Goal: Information Seeking & Learning: Learn about a topic

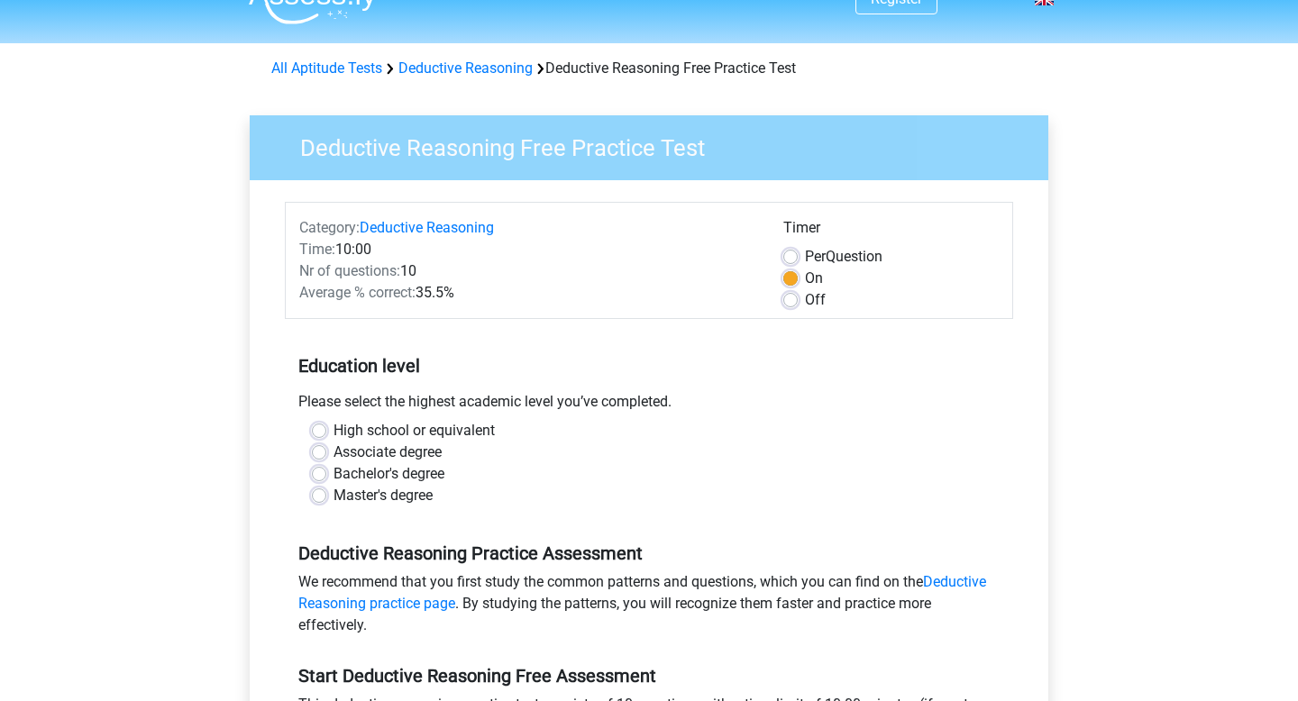
scroll to position [18, 0]
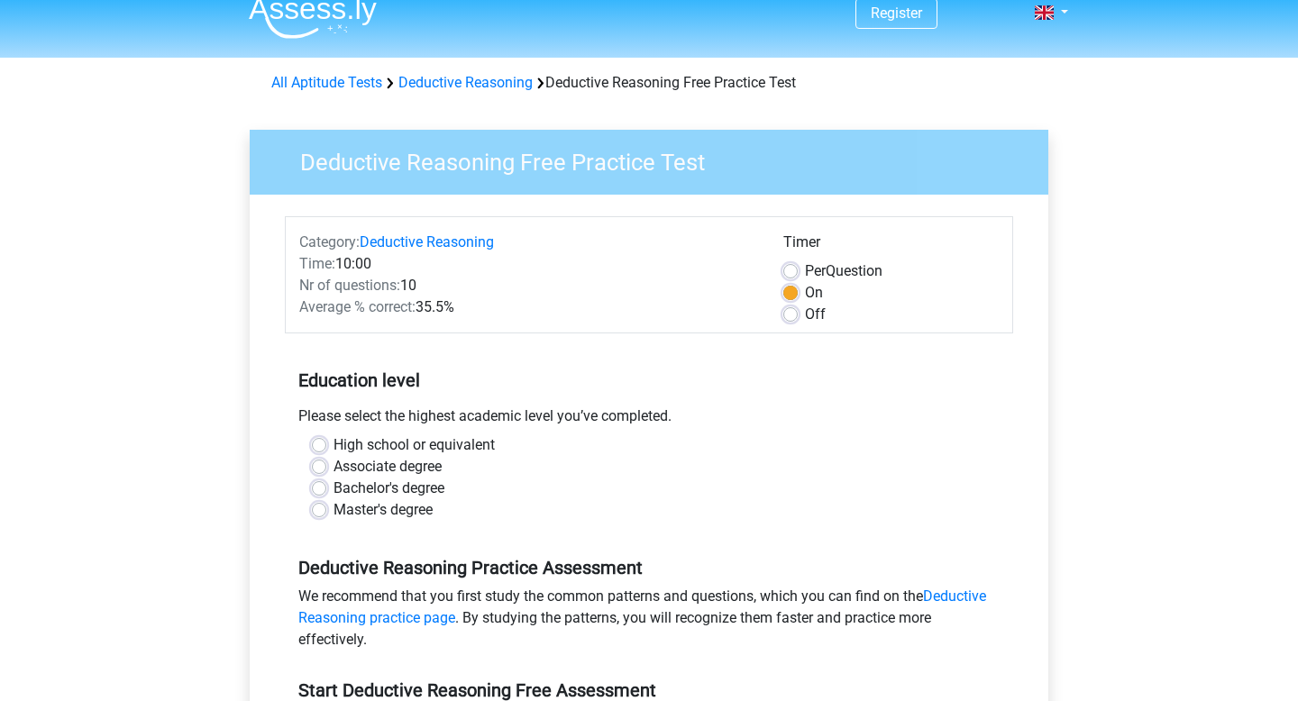
click at [805, 319] on label "Off" at bounding box center [815, 315] width 21 height 22
click at [791, 319] on input "Off" at bounding box center [791, 313] width 14 height 18
radio input "true"
click at [805, 299] on label "On" at bounding box center [814, 293] width 18 height 22
click at [791, 299] on input "On" at bounding box center [791, 291] width 14 height 18
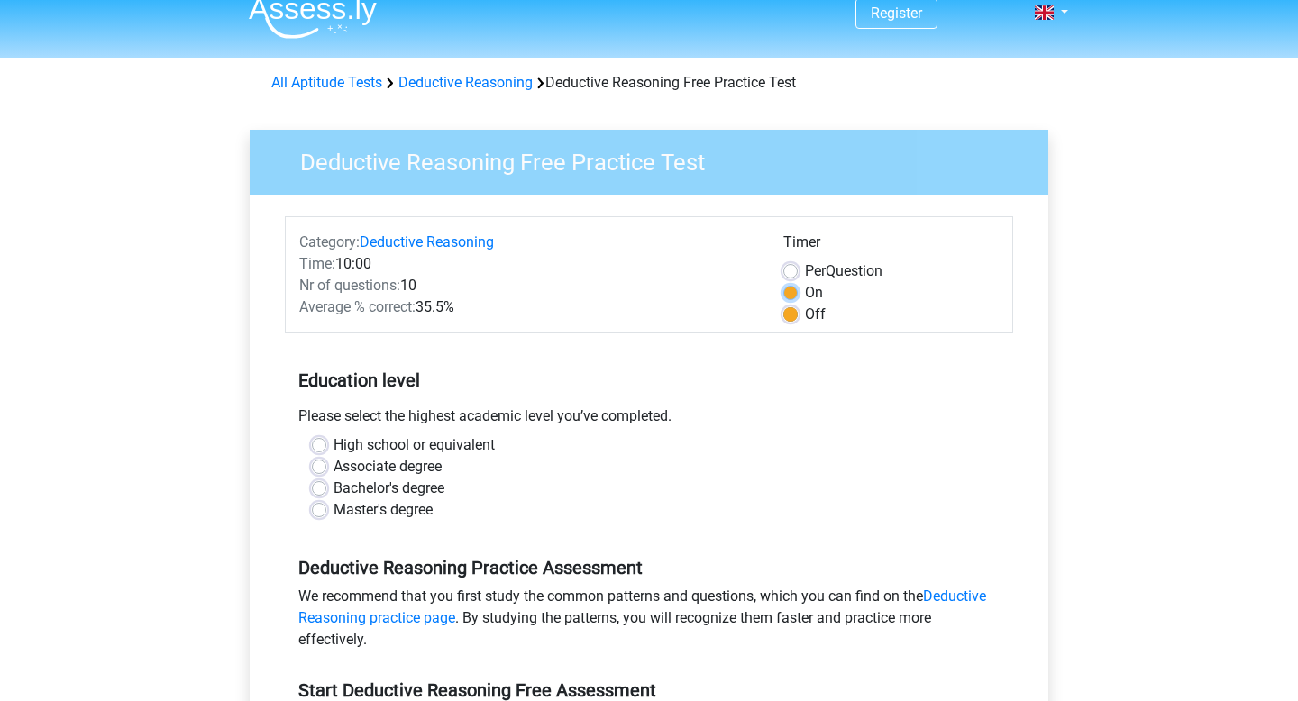
radio input "true"
click at [319, 477] on div "Associate degree" at bounding box center [649, 467] width 674 height 22
click at [334, 490] on label "Bachelor's degree" at bounding box center [389, 489] width 111 height 22
click at [319, 490] on input "Bachelor's degree" at bounding box center [319, 487] width 14 height 18
radio input "true"
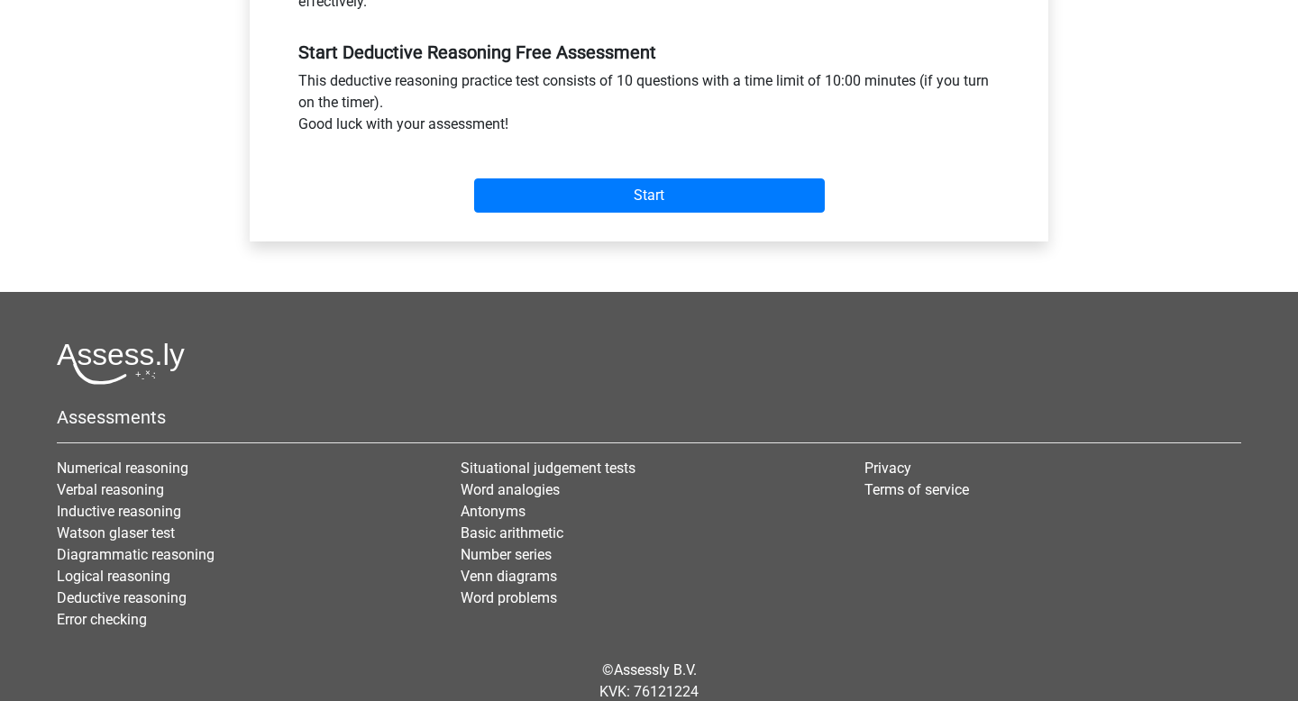
scroll to position [472, 0]
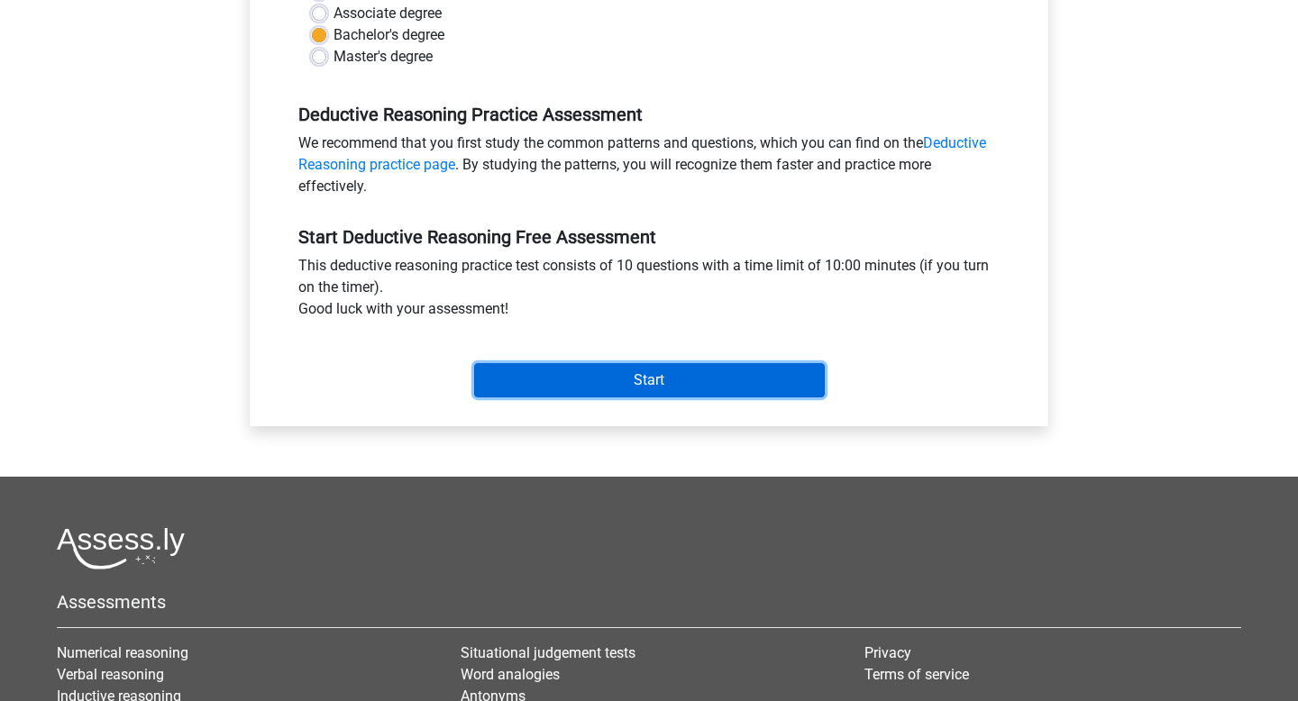
click at [515, 382] on input "Start" at bounding box center [649, 380] width 351 height 34
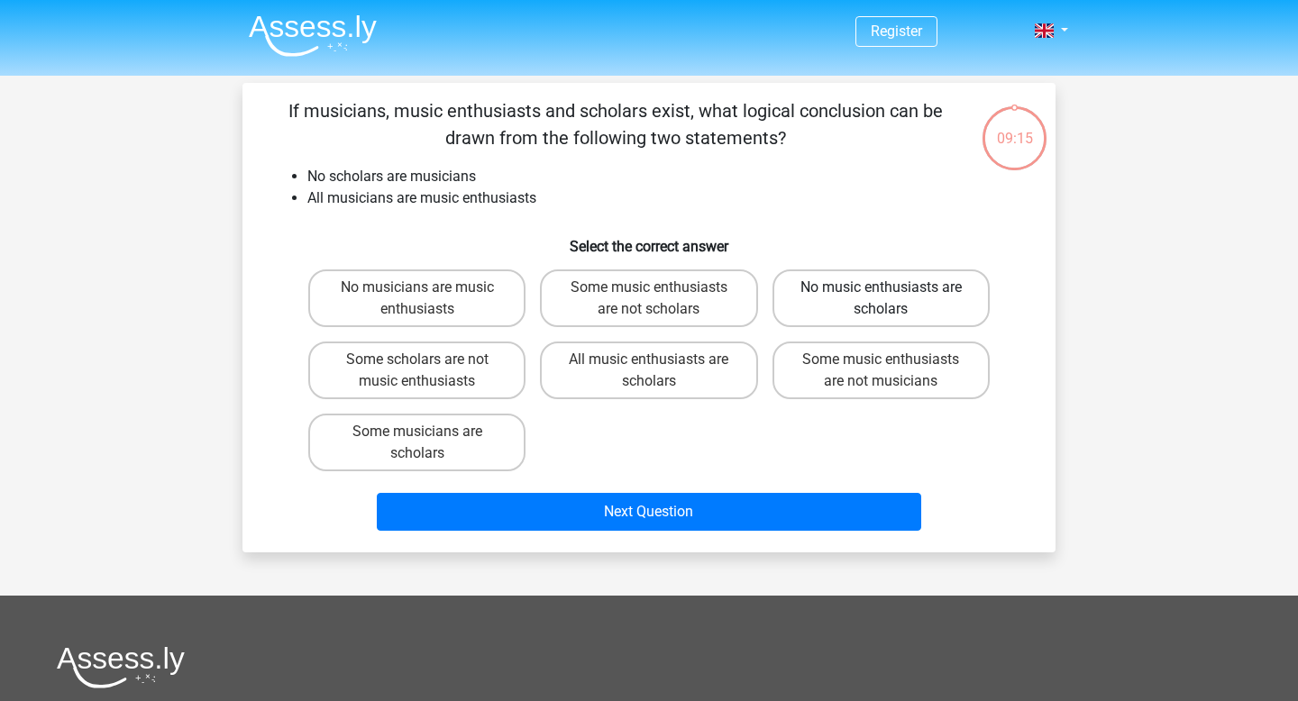
click at [857, 312] on label "No music enthusiasts are scholars" at bounding box center [881, 299] width 217 height 58
click at [881, 299] on input "No music enthusiasts are scholars" at bounding box center [887, 294] width 12 height 12
radio input "true"
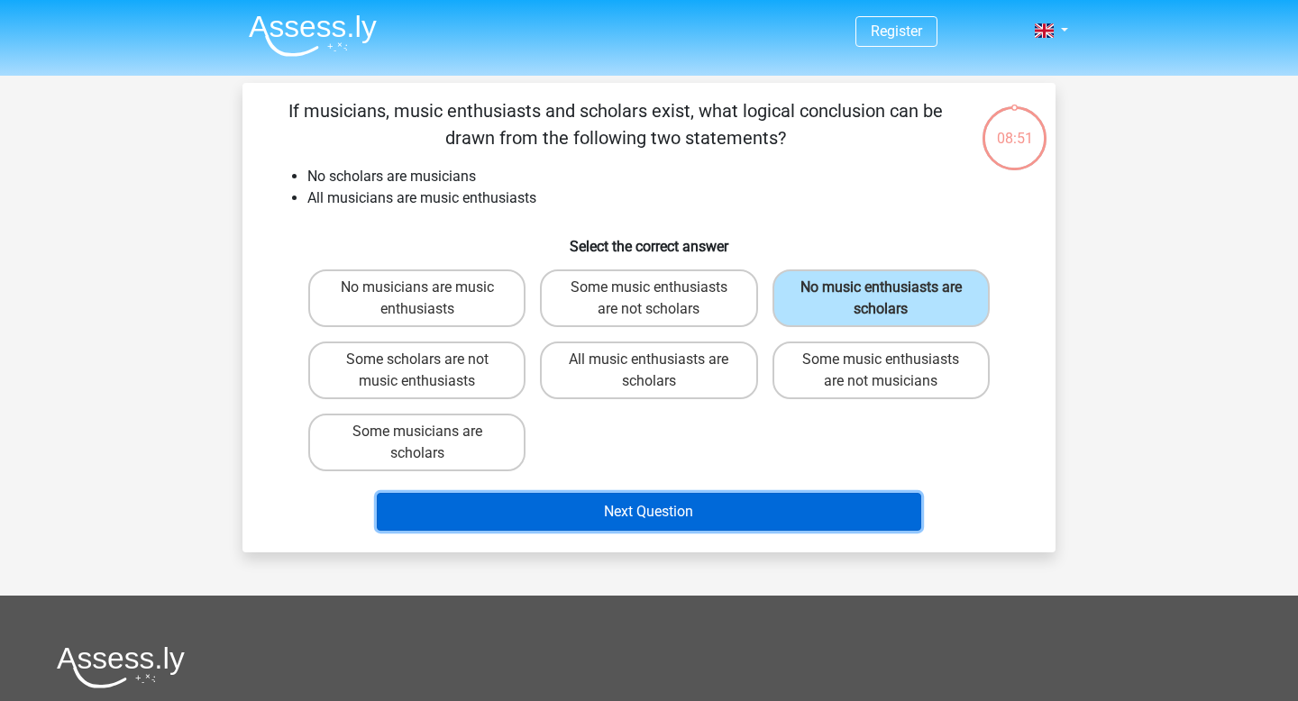
click at [732, 505] on button "Next Question" at bounding box center [649, 512] width 545 height 38
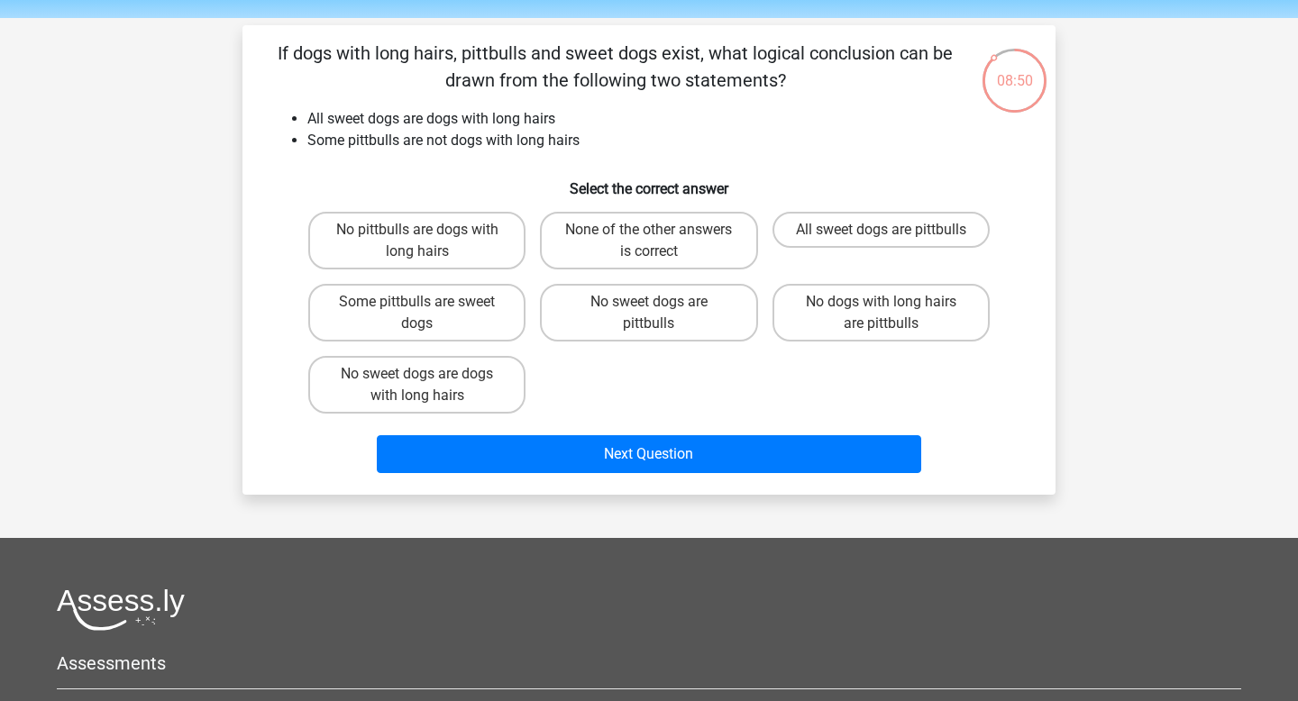
scroll to position [43, 0]
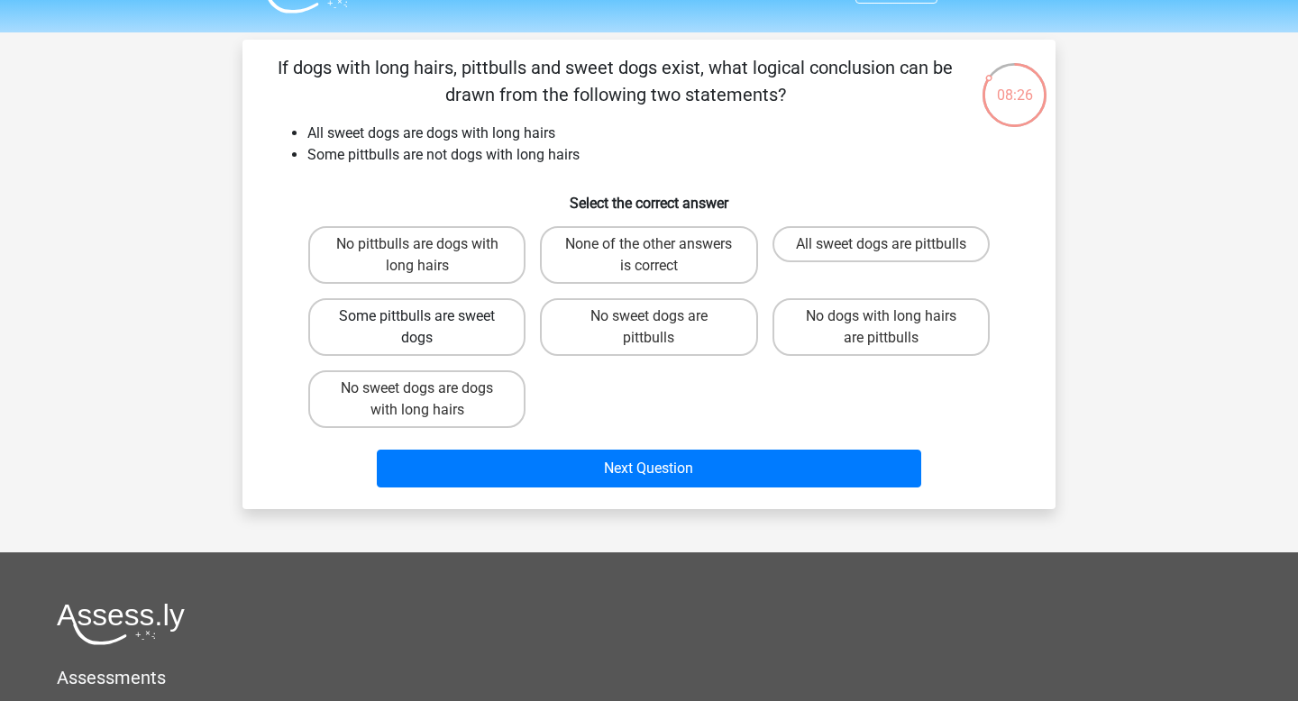
click at [466, 334] on label "Some pittbulls are sweet dogs" at bounding box center [416, 327] width 217 height 58
click at [429, 328] on input "Some pittbulls are sweet dogs" at bounding box center [423, 322] width 12 height 12
radio input "true"
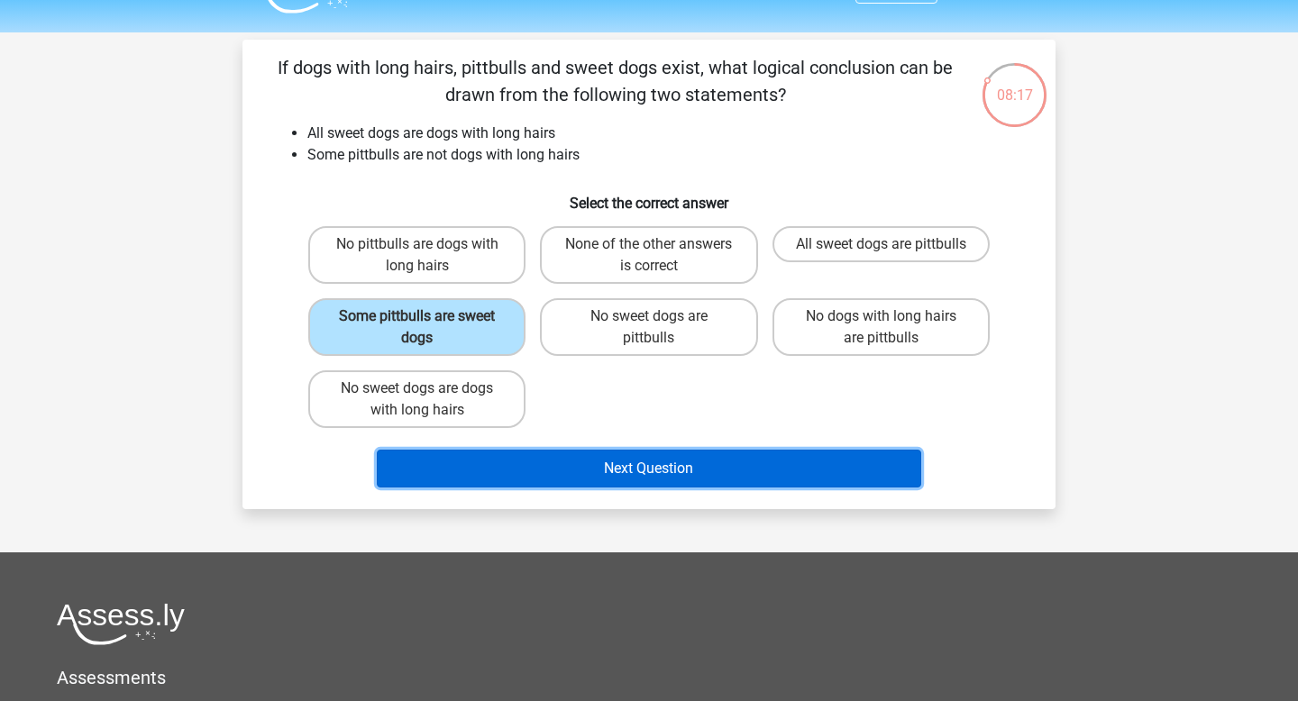
click at [582, 470] on button "Next Question" at bounding box center [649, 469] width 545 height 38
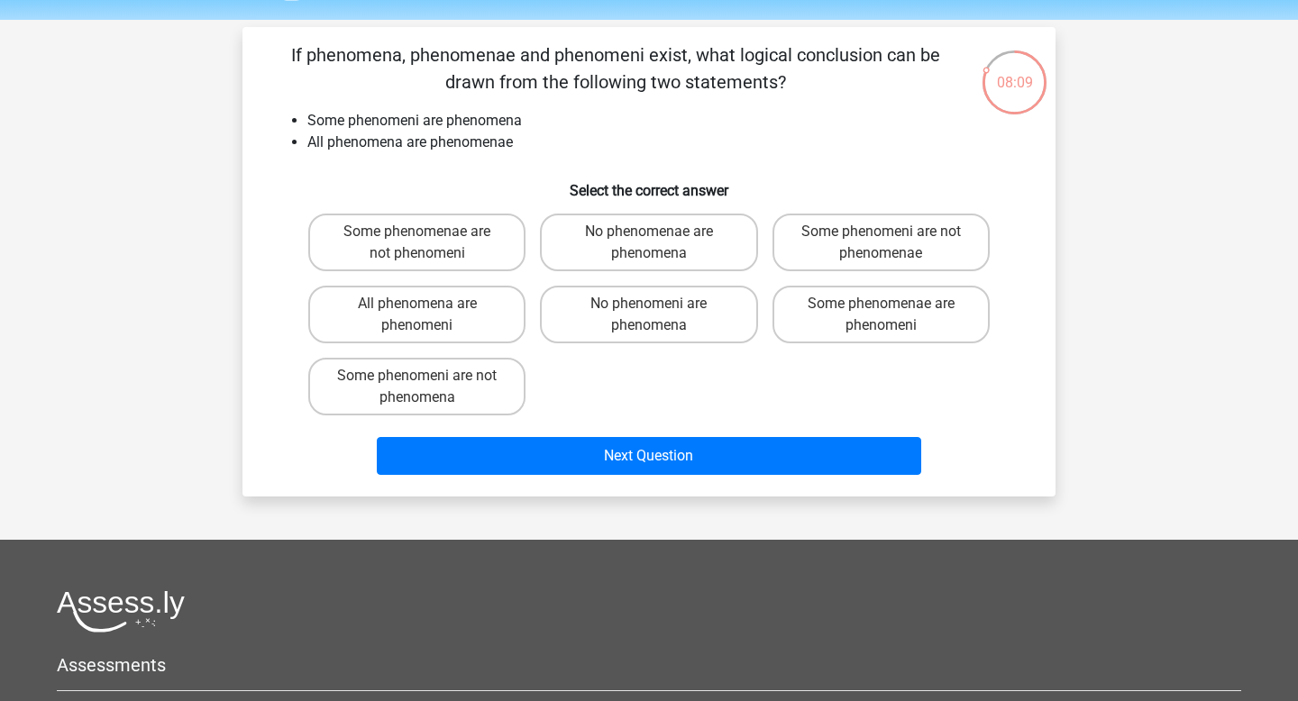
scroll to position [14, 0]
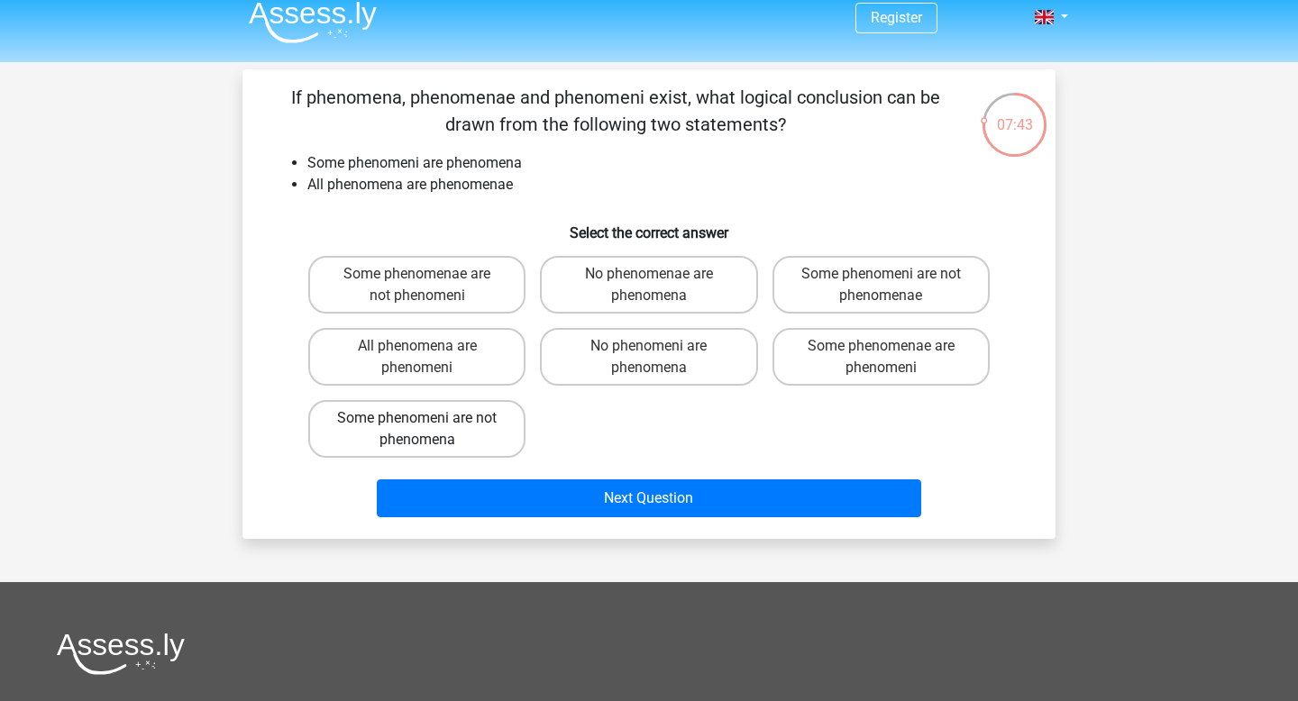
click at [504, 425] on label "Some phenomeni are not phenomena" at bounding box center [416, 429] width 217 height 58
click at [429, 425] on input "Some phenomeni are not phenomena" at bounding box center [423, 424] width 12 height 12
radio input "true"
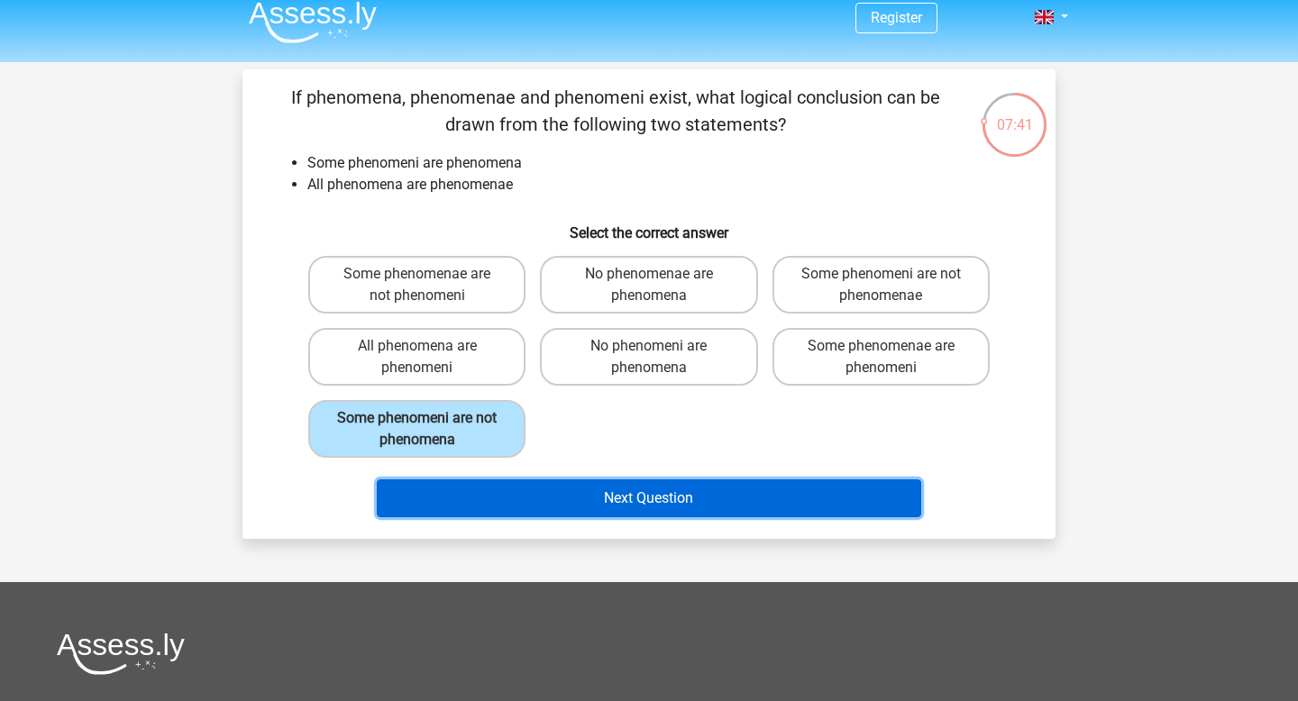
click at [502, 494] on button "Next Question" at bounding box center [649, 499] width 545 height 38
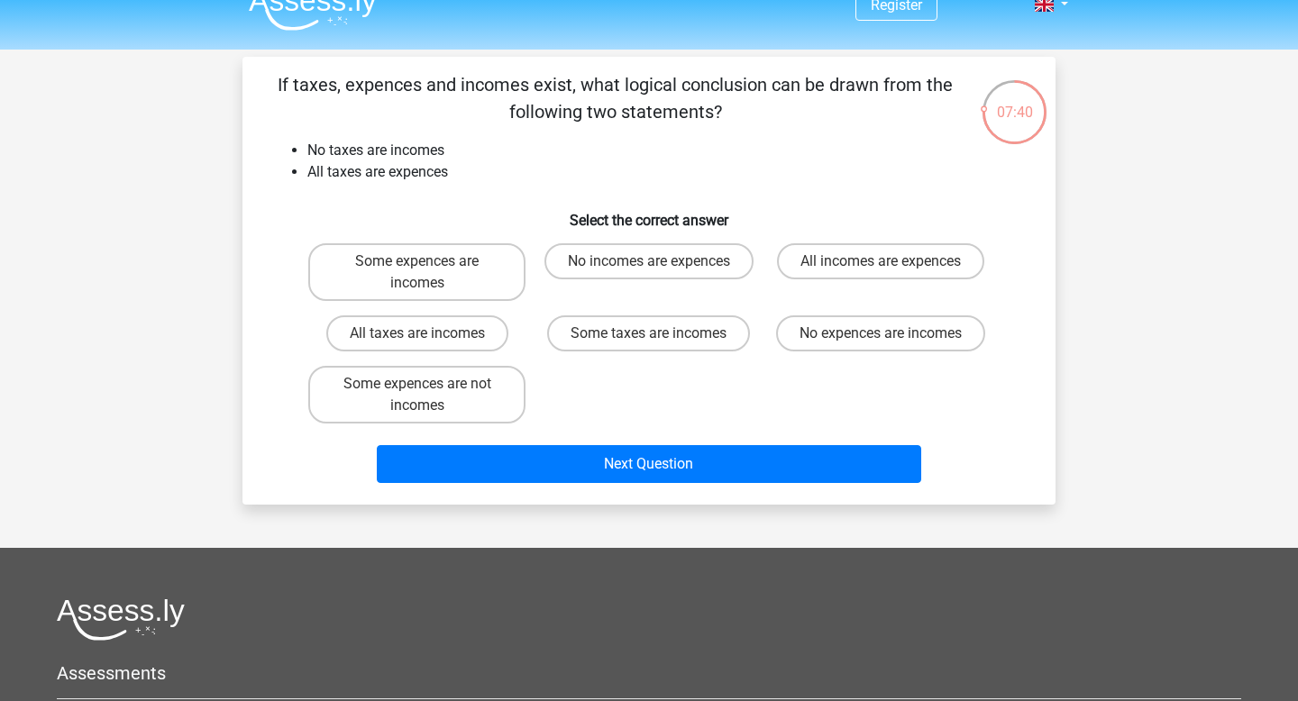
scroll to position [29, 0]
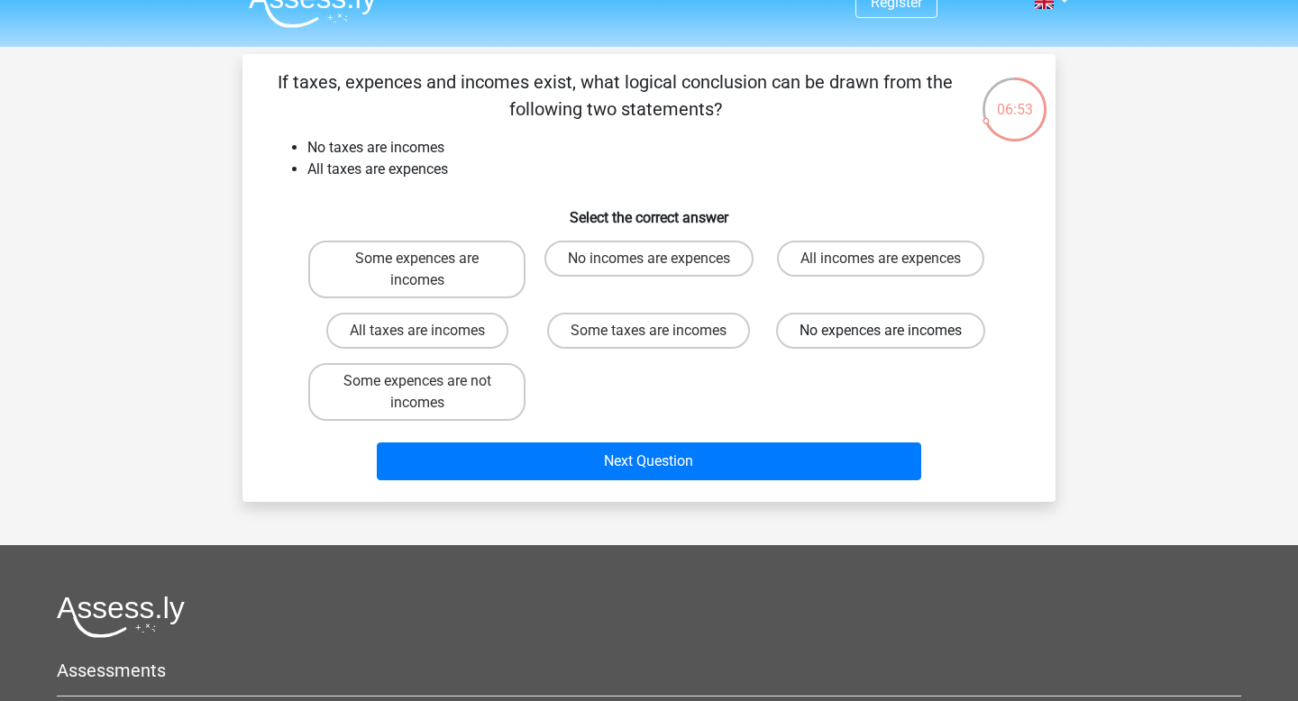
click at [804, 338] on label "No expences are incomes" at bounding box center [880, 331] width 209 height 36
click at [881, 338] on input "No expences are incomes" at bounding box center [887, 337] width 12 height 12
radio input "true"
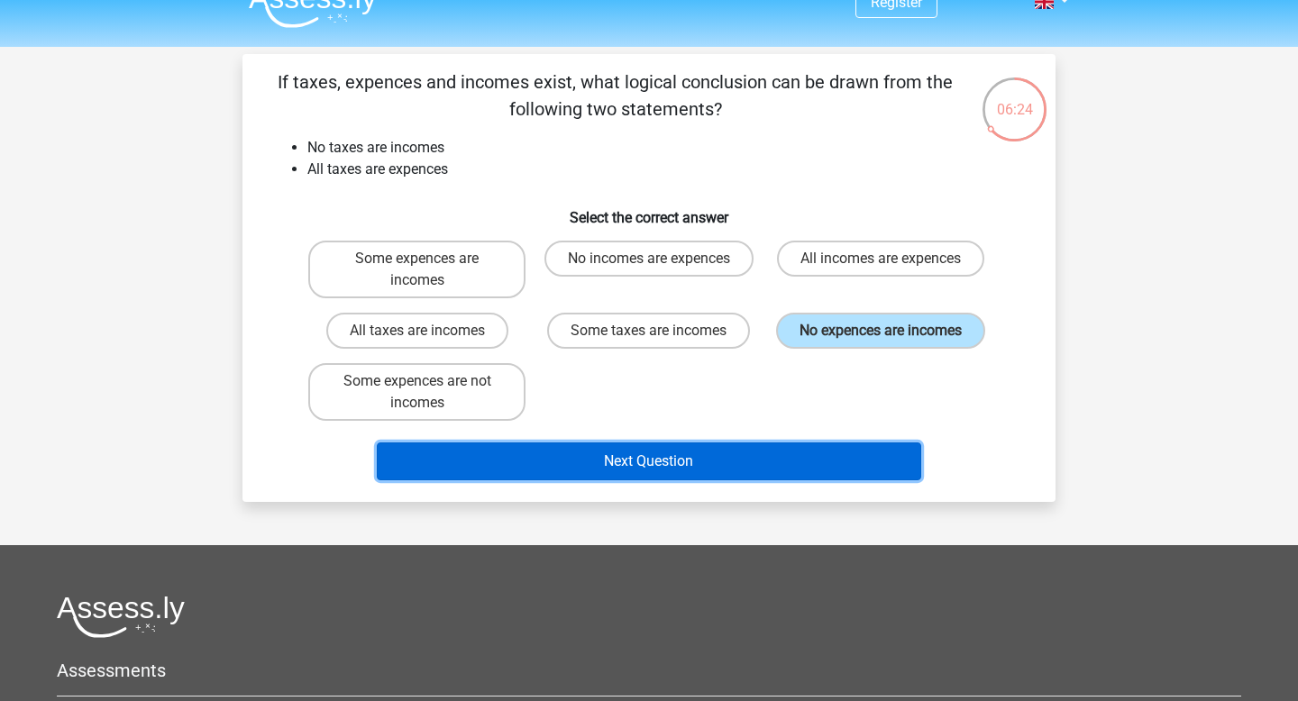
click at [725, 456] on button "Next Question" at bounding box center [649, 462] width 545 height 38
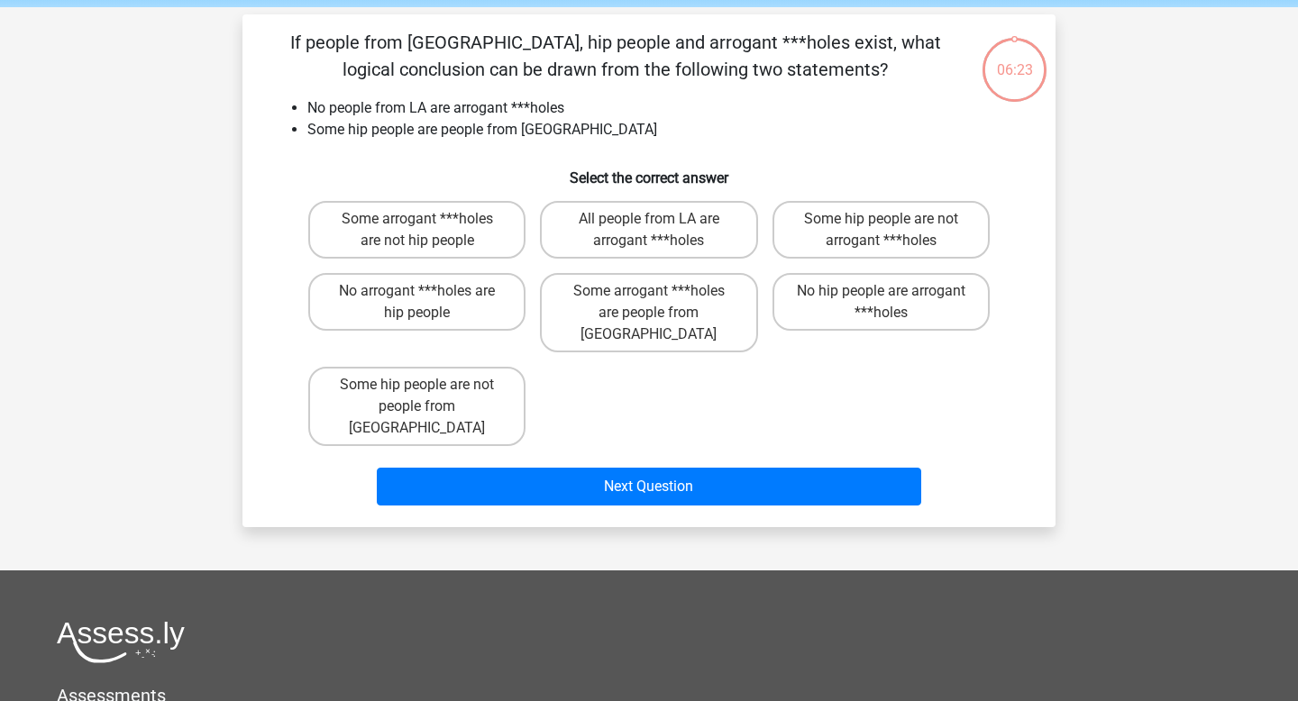
scroll to position [83, 0]
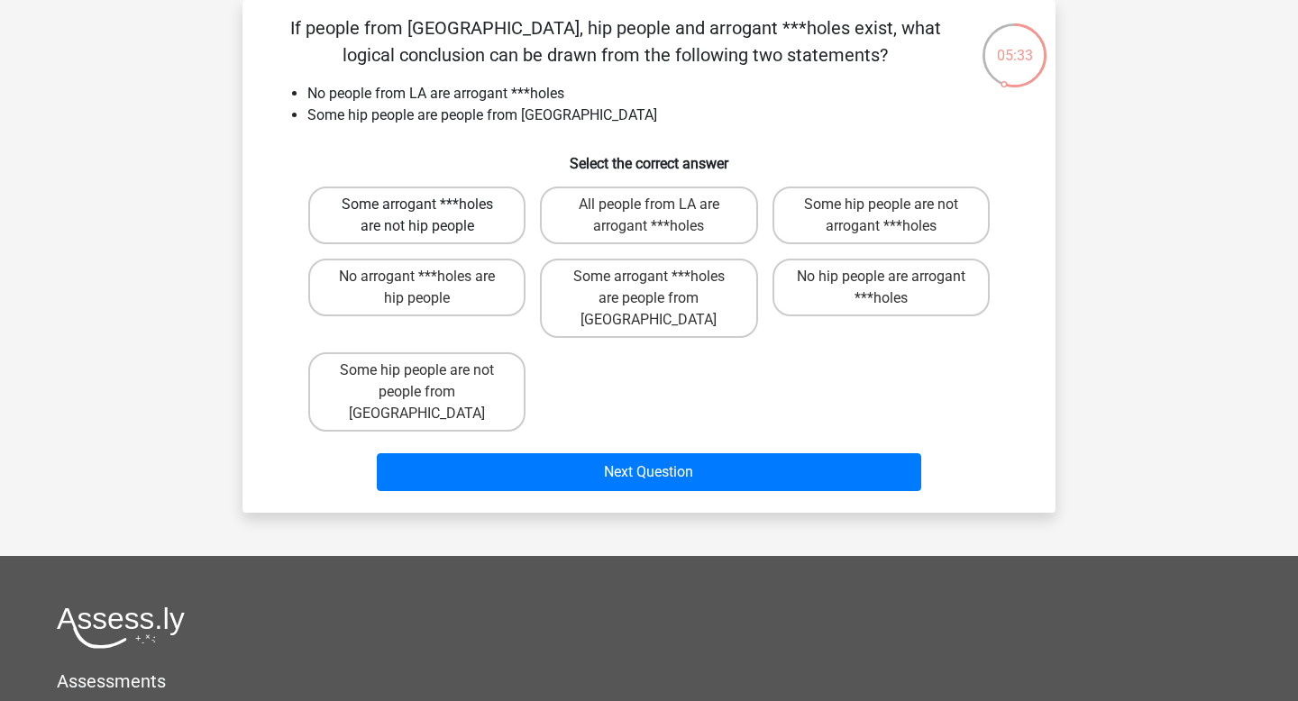
click at [466, 205] on label "Some arrogant ***holes are not hip people" at bounding box center [416, 216] width 217 height 58
click at [429, 205] on input "Some arrogant ***holes are not hip people" at bounding box center [423, 211] width 12 height 12
radio input "true"
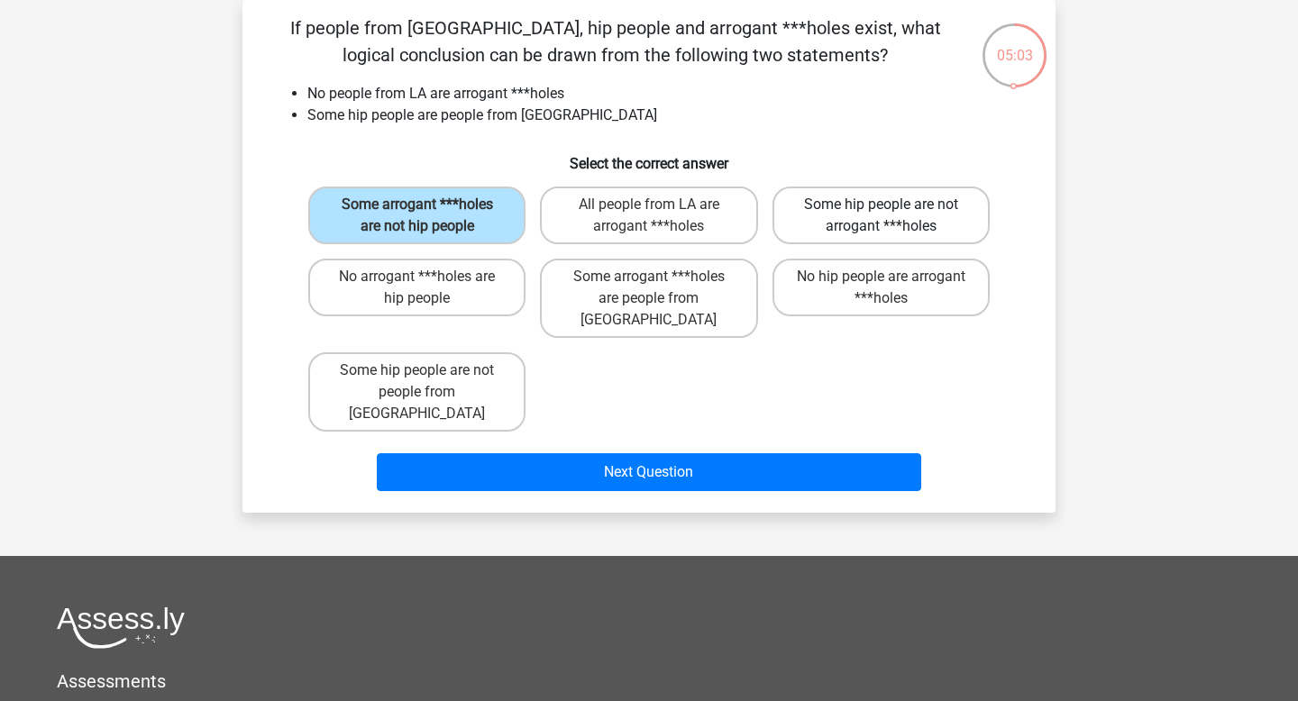
click at [864, 210] on label "Some hip people are not arrogant ***holes" at bounding box center [881, 216] width 217 height 58
click at [881, 210] on input "Some hip people are not arrogant ***holes" at bounding box center [887, 211] width 12 height 12
radio input "true"
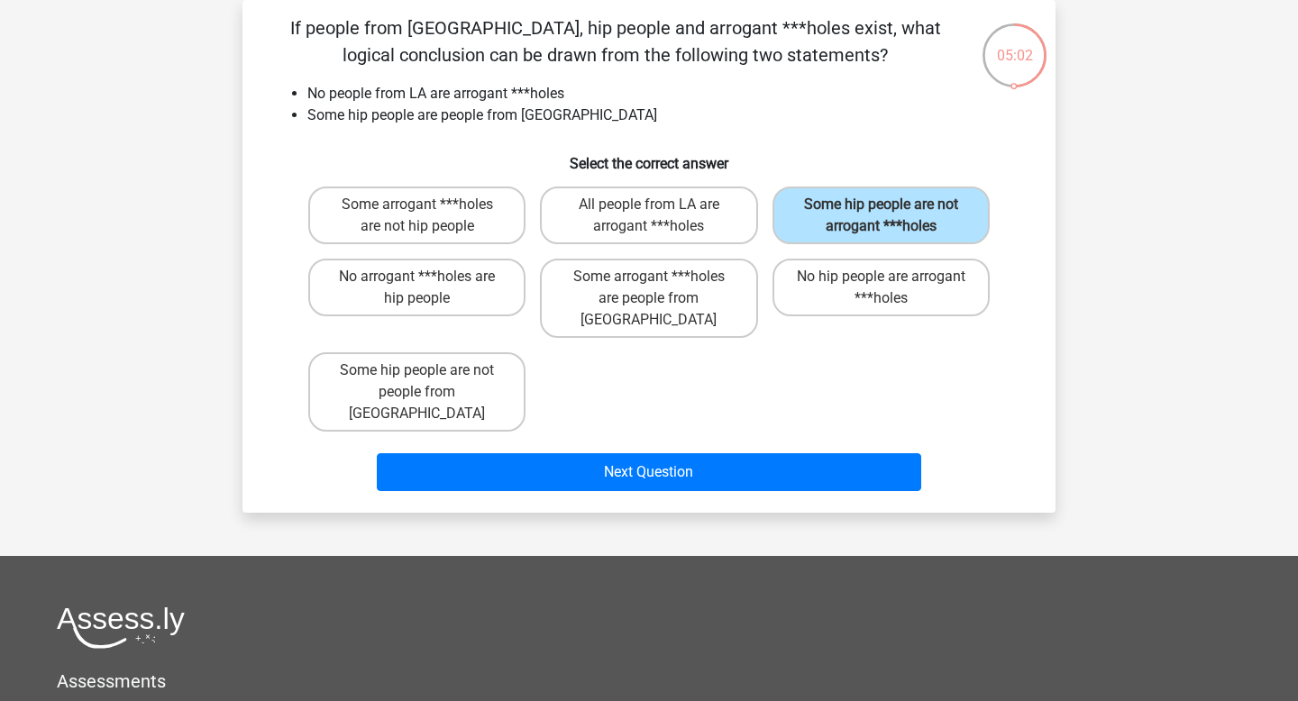
click at [836, 153] on h6 "Select the correct answer" at bounding box center [649, 157] width 756 height 32
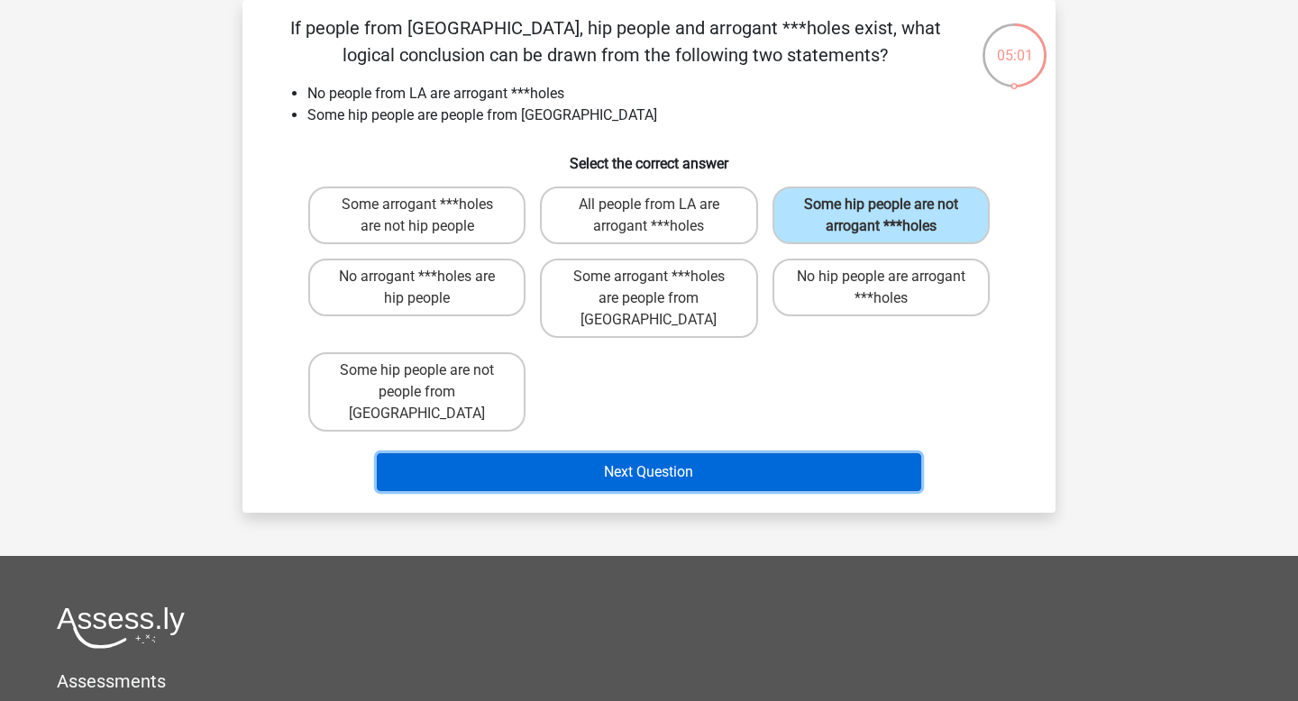
click at [749, 454] on button "Next Question" at bounding box center [649, 473] width 545 height 38
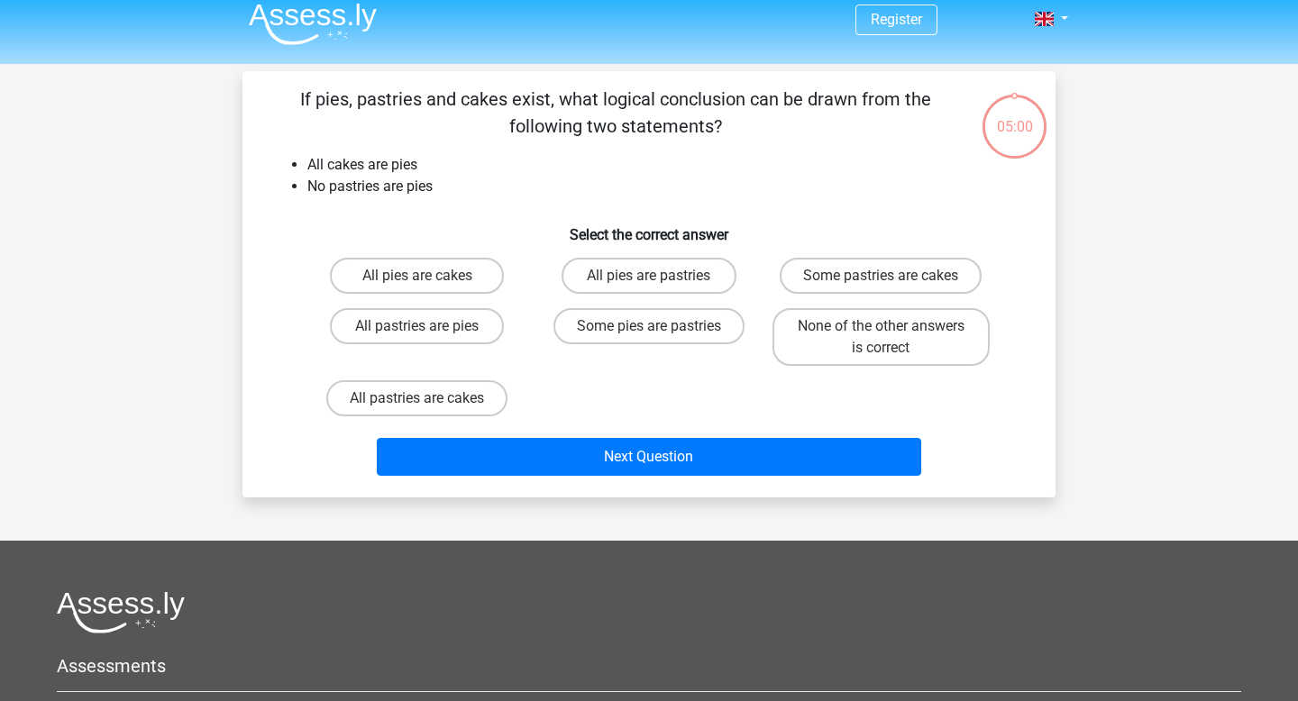
scroll to position [0, 0]
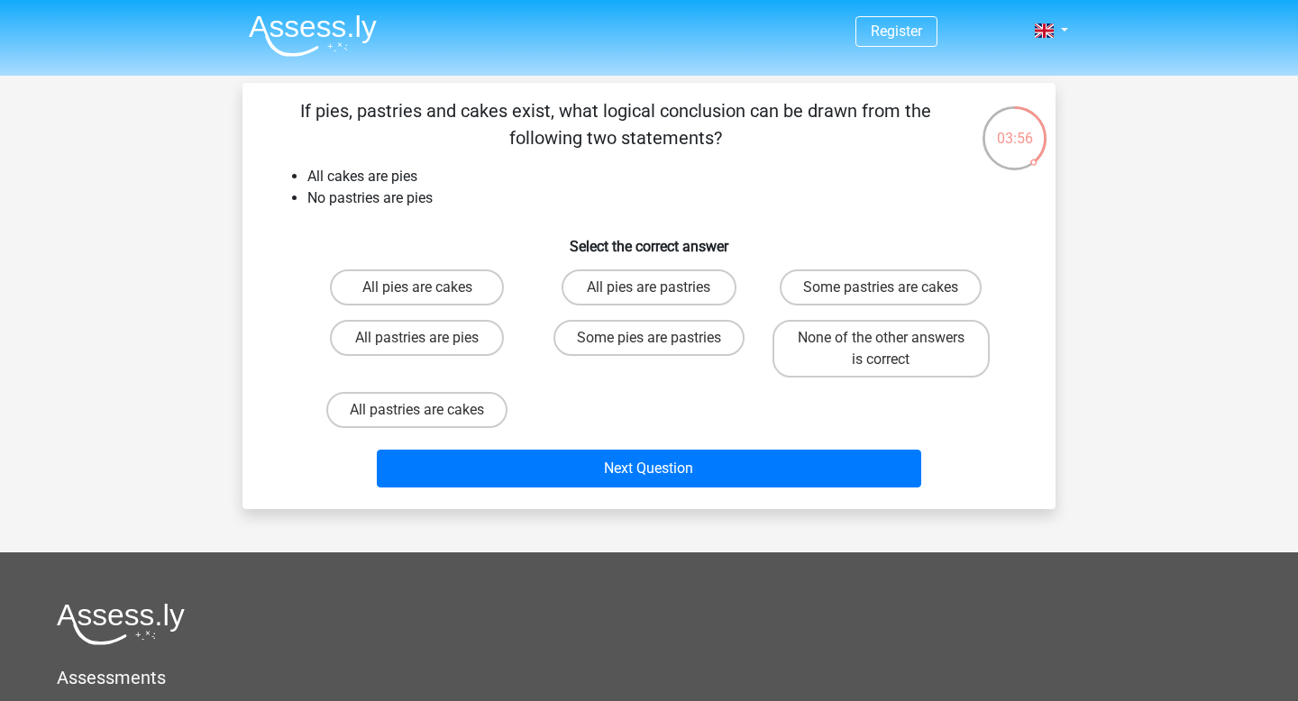
drag, startPoint x: 831, startPoint y: 402, endPoint x: 831, endPoint y: 384, distance: 18.0
click at [831, 401] on div "All pies are cakes All pies are pastries Some pastries are cakes All pastries a…" at bounding box center [649, 348] width 696 height 173
click at [833, 367] on label "None of the other answers is correct" at bounding box center [881, 349] width 217 height 58
click at [881, 350] on input "None of the other answers is correct" at bounding box center [887, 344] width 12 height 12
radio input "true"
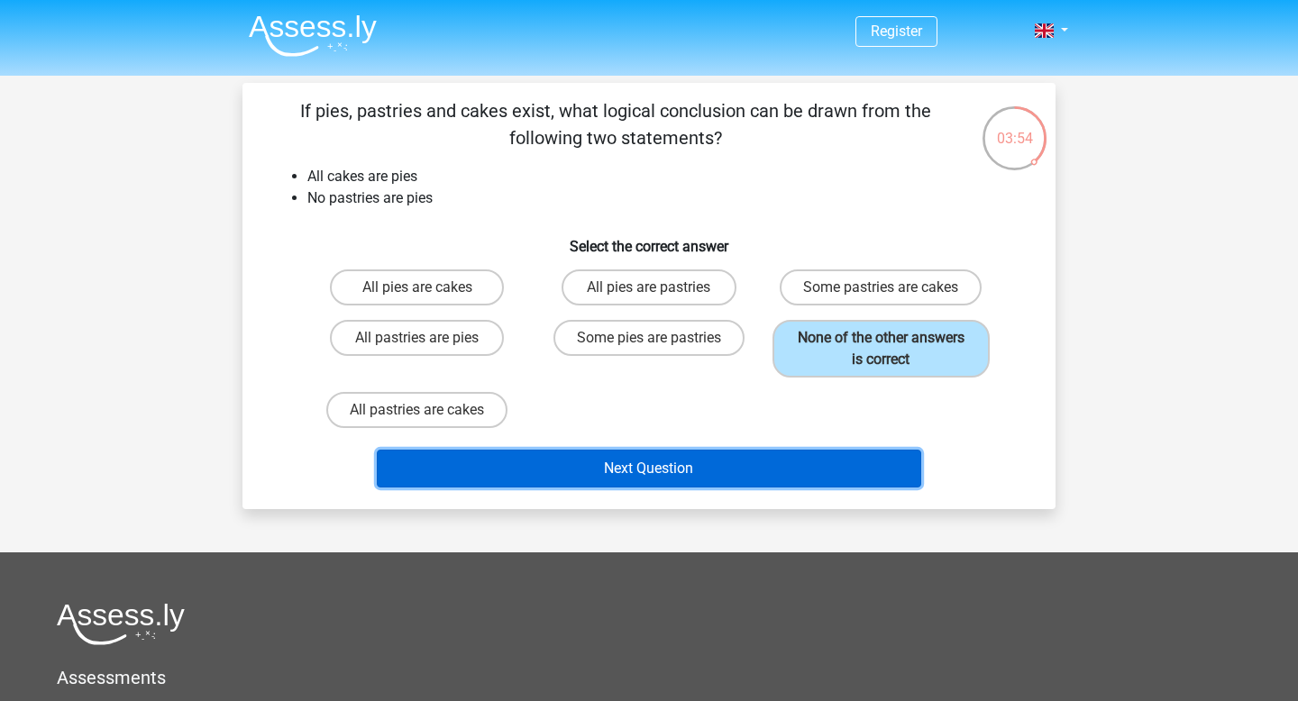
click at [777, 464] on button "Next Question" at bounding box center [649, 469] width 545 height 38
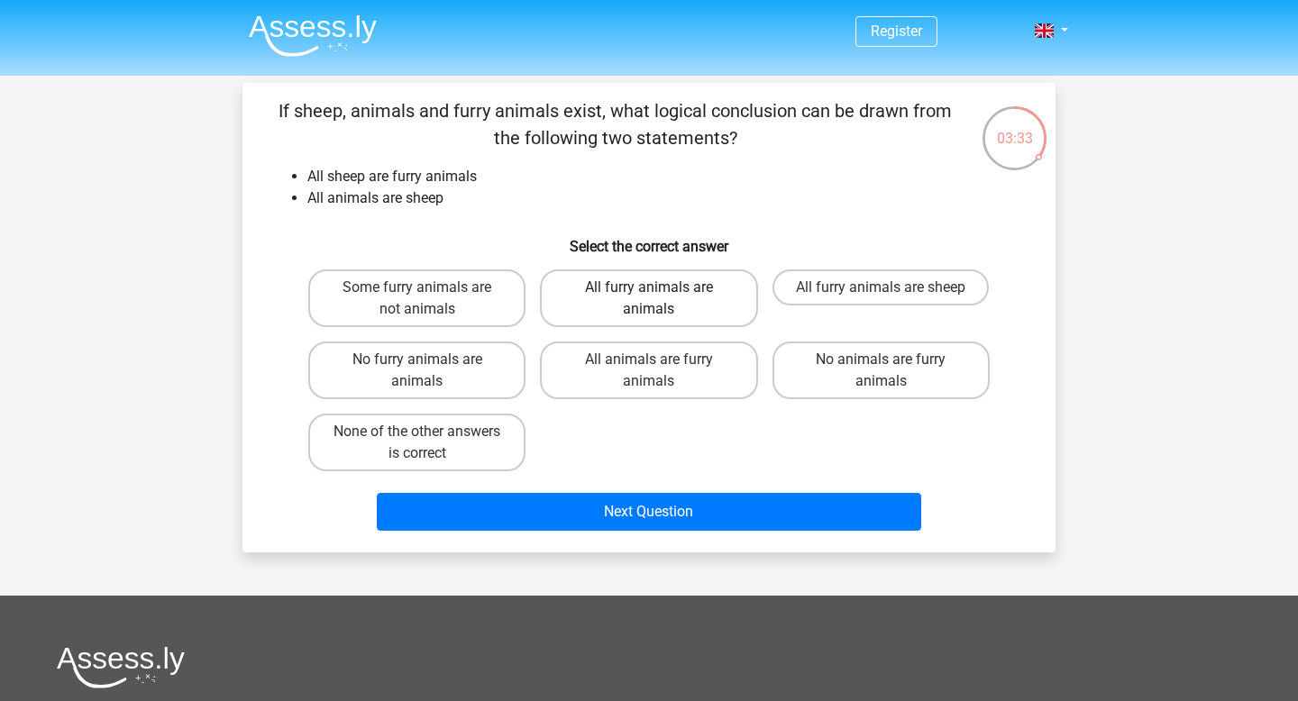
click at [665, 280] on label "All furry animals are animals" at bounding box center [648, 299] width 217 height 58
click at [661, 288] on input "All furry animals are animals" at bounding box center [655, 294] width 12 height 12
radio input "true"
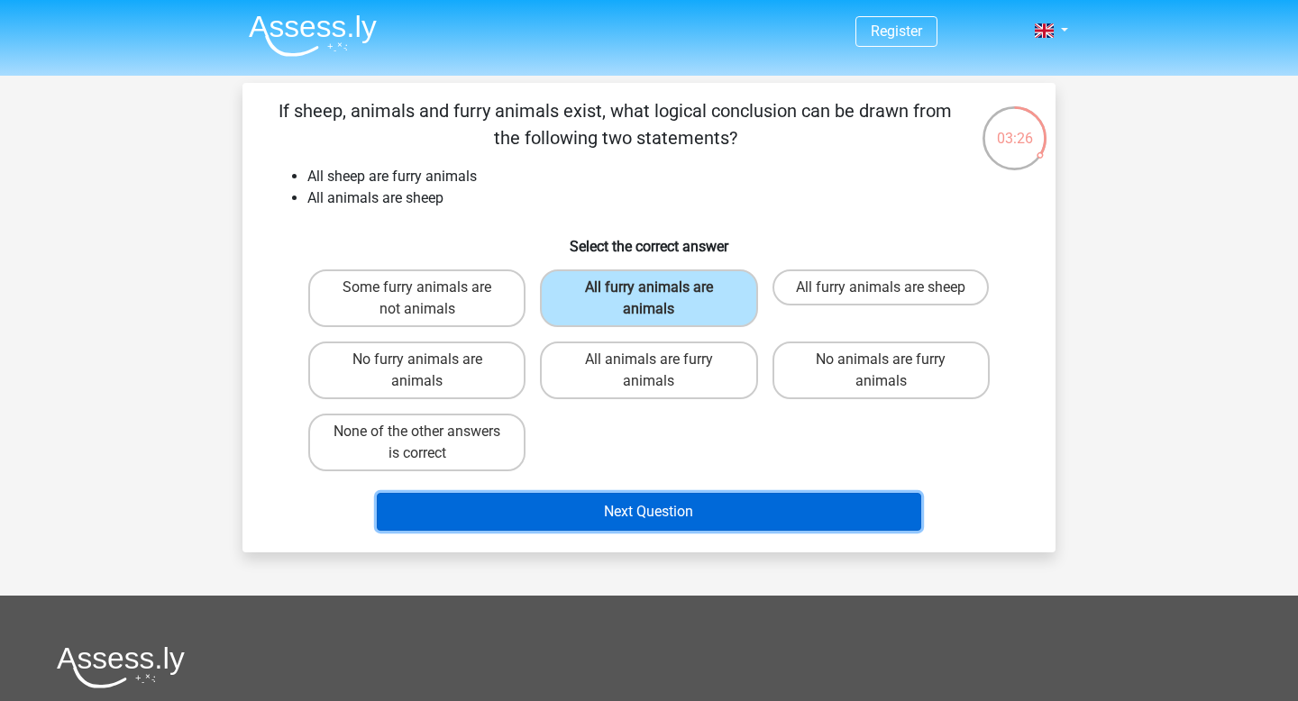
click at [674, 515] on button "Next Question" at bounding box center [649, 512] width 545 height 38
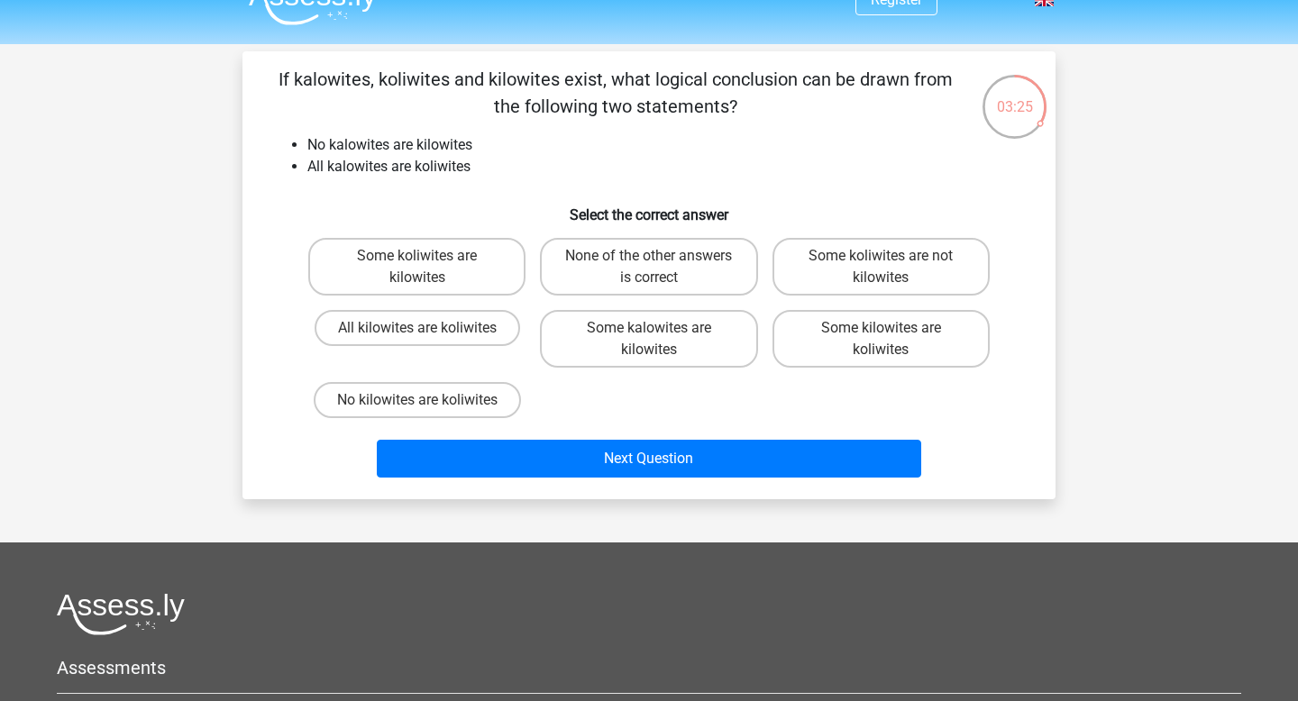
scroll to position [31, 0]
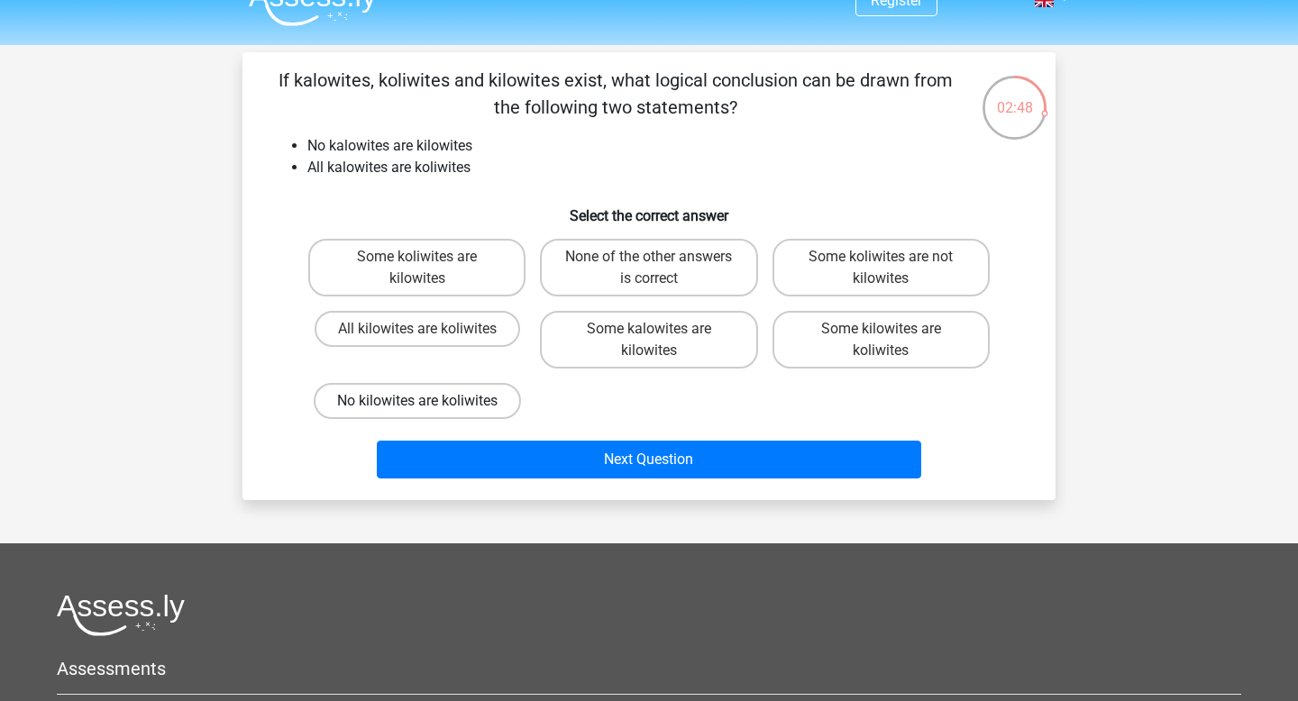
click at [459, 407] on label "No kilowites are koliwites" at bounding box center [417, 401] width 207 height 36
click at [429, 407] on input "No kilowites are koliwites" at bounding box center [423, 407] width 12 height 12
radio input "true"
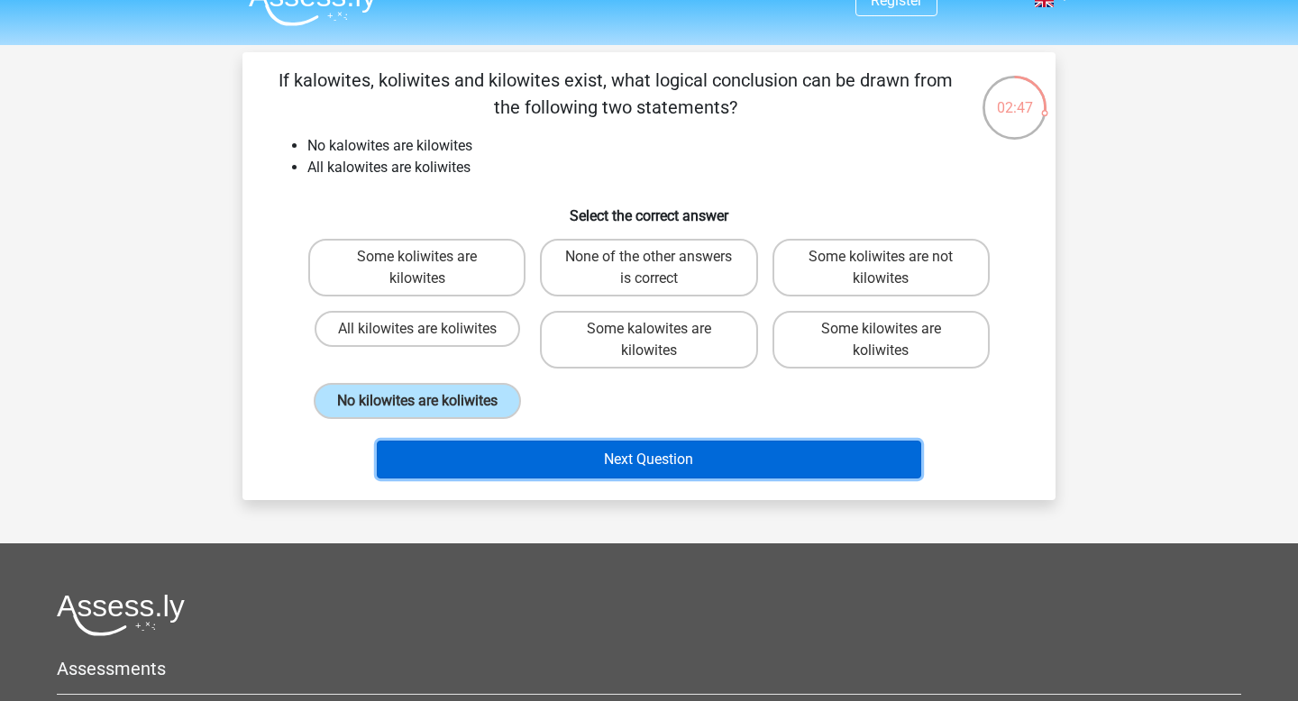
click at [489, 467] on button "Next Question" at bounding box center [649, 460] width 545 height 38
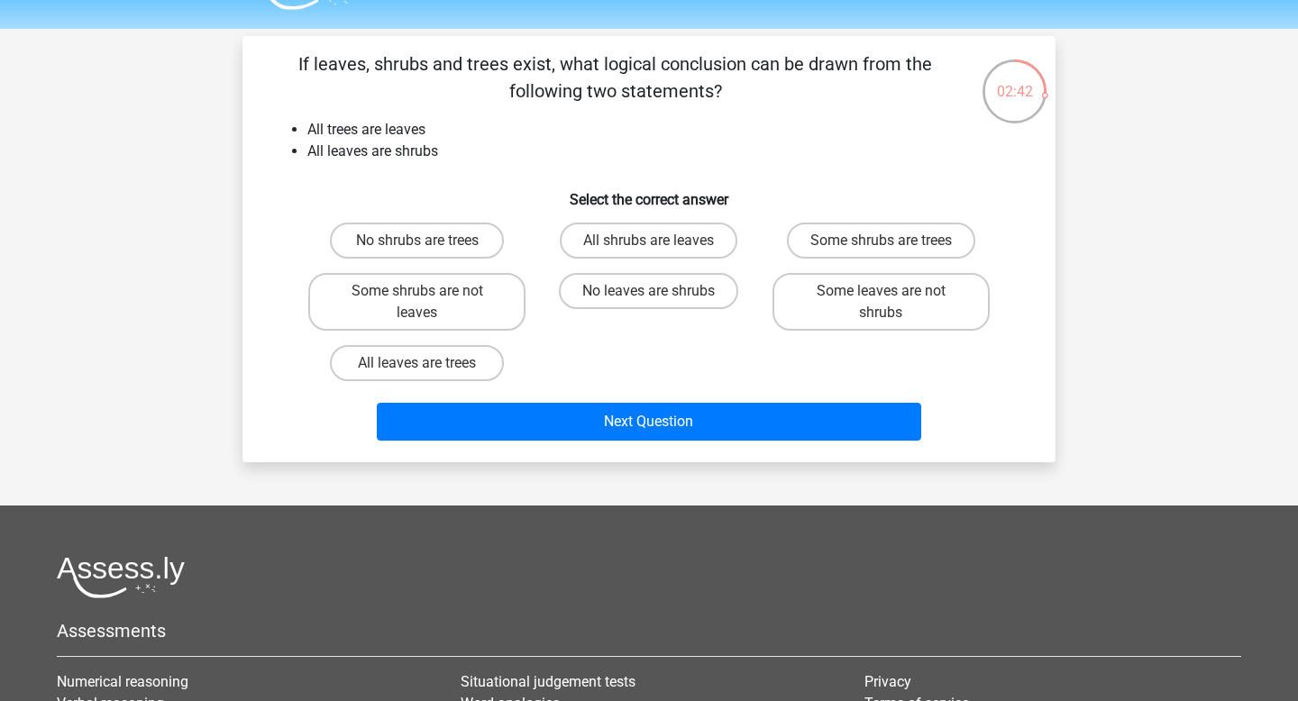
scroll to position [32, 0]
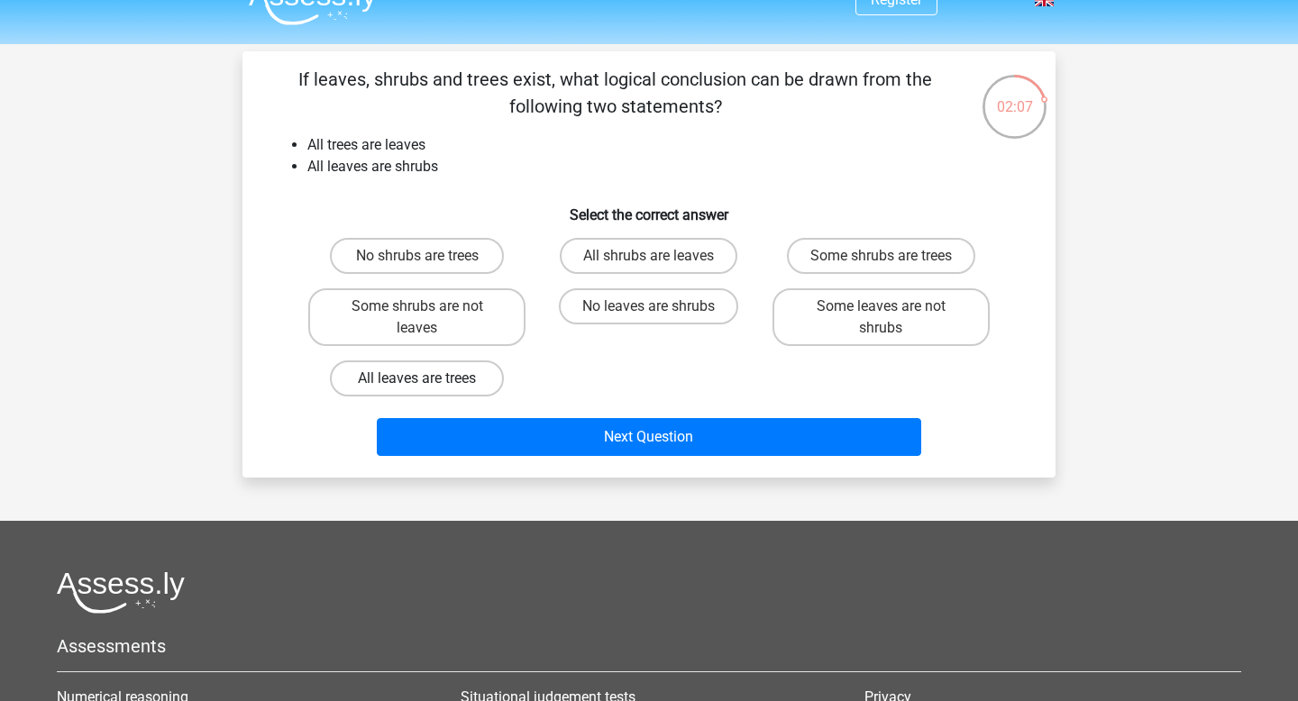
click at [439, 380] on label "All leaves are trees" at bounding box center [417, 379] width 174 height 36
click at [429, 380] on input "All leaves are trees" at bounding box center [423, 385] width 12 height 12
radio input "true"
click at [506, 469] on div "If leaves, shrubs and trees exist, what logical conclusion can be drawn from th…" at bounding box center [649, 264] width 813 height 426
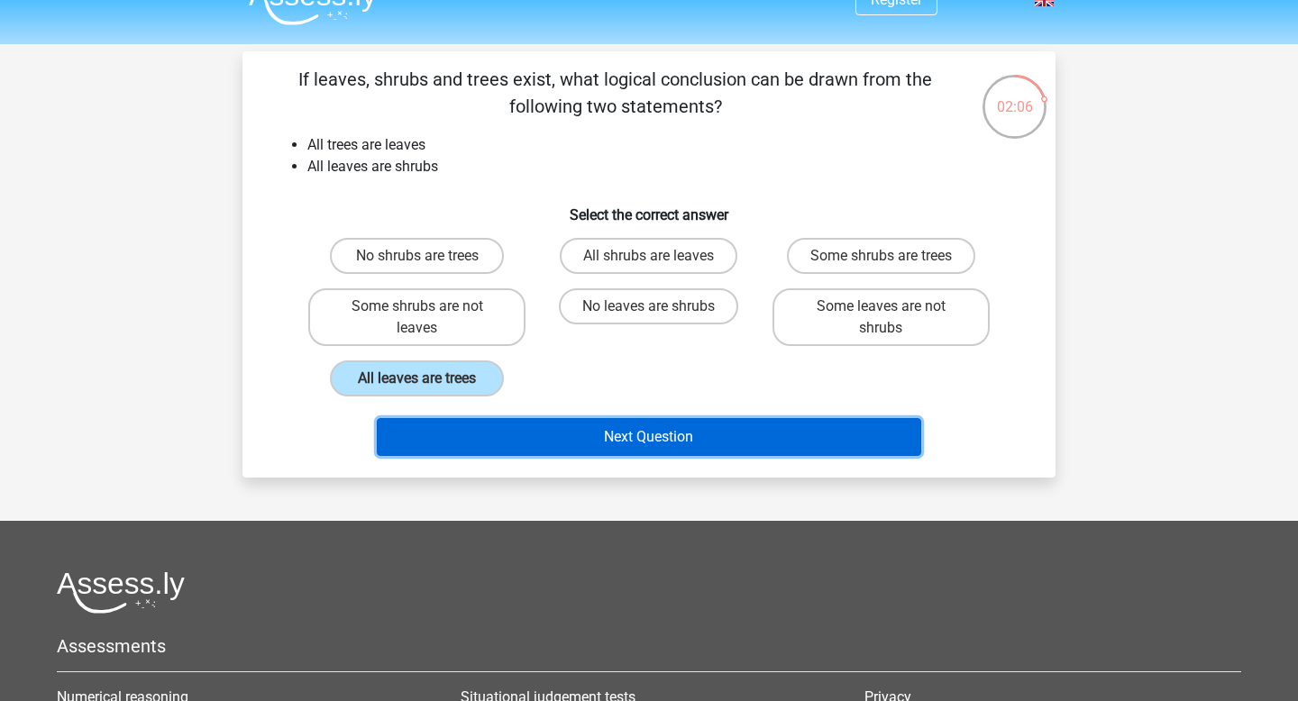
click at [505, 435] on button "Next Question" at bounding box center [649, 437] width 545 height 38
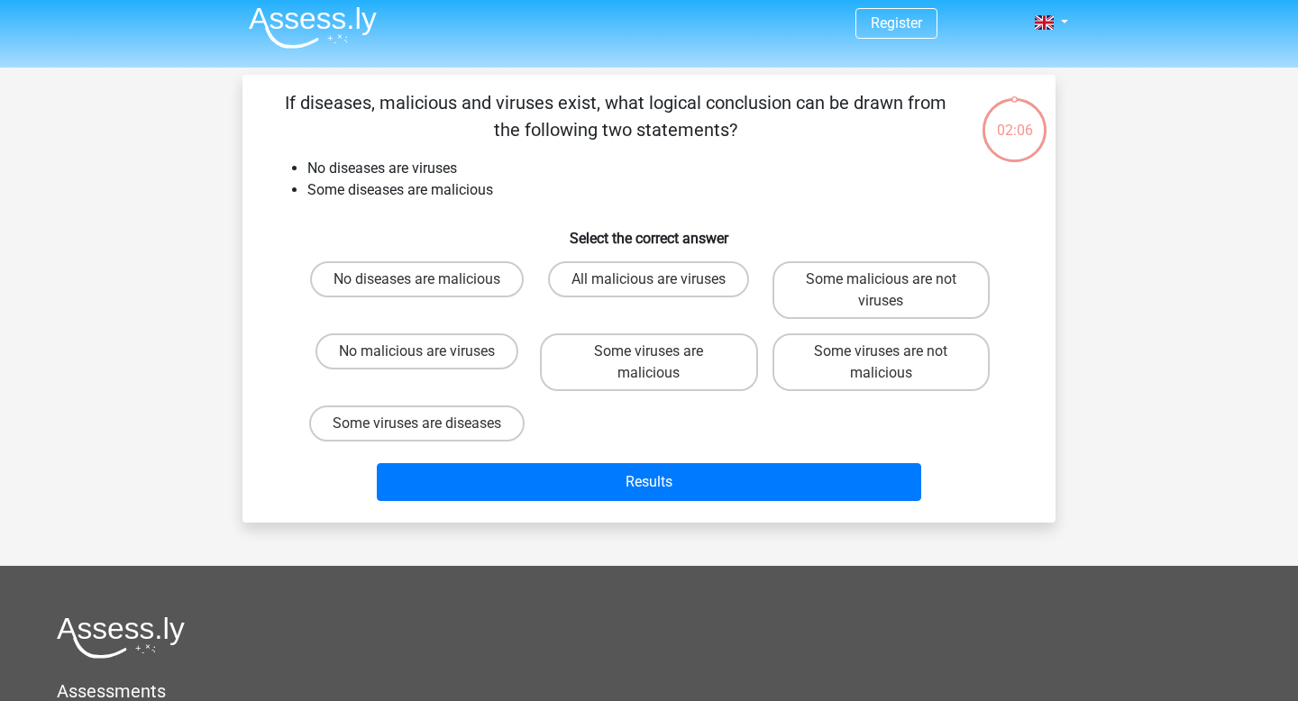
scroll to position [0, 0]
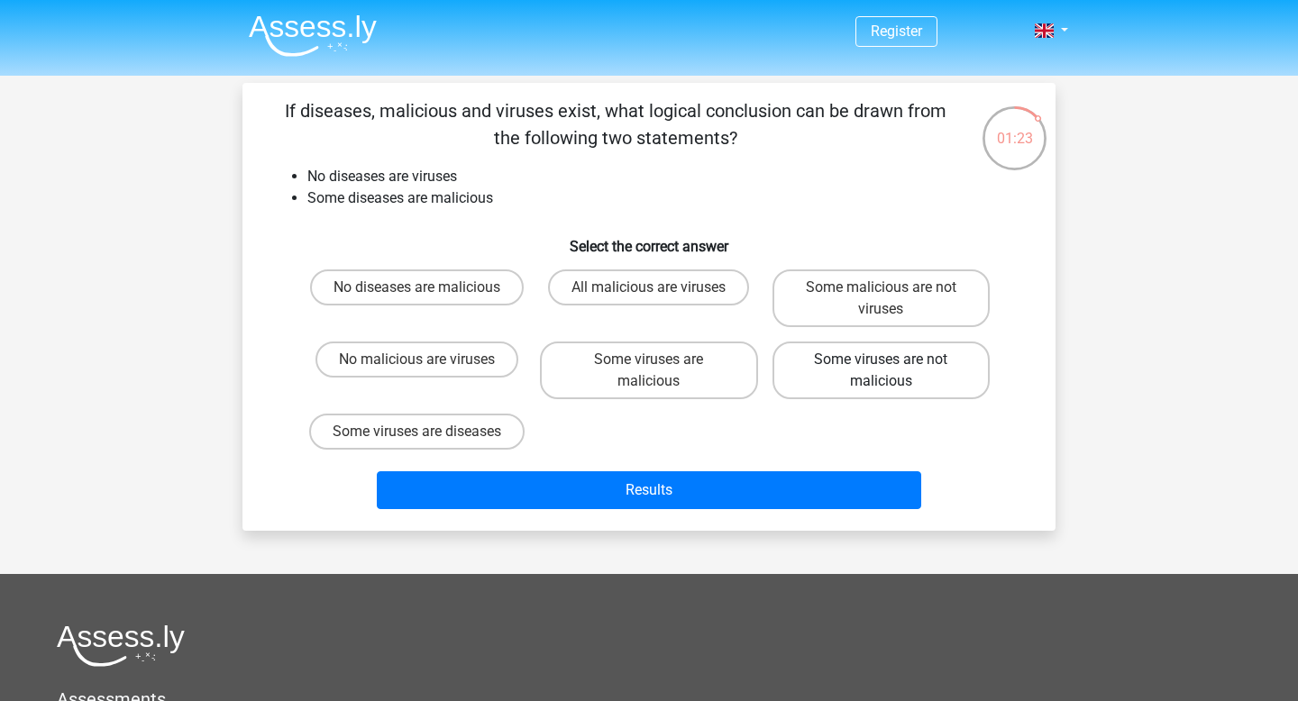
click at [806, 358] on label "Some viruses are not malicious" at bounding box center [881, 371] width 217 height 58
click at [881, 360] on input "Some viruses are not malicious" at bounding box center [887, 366] width 12 height 12
radio input "true"
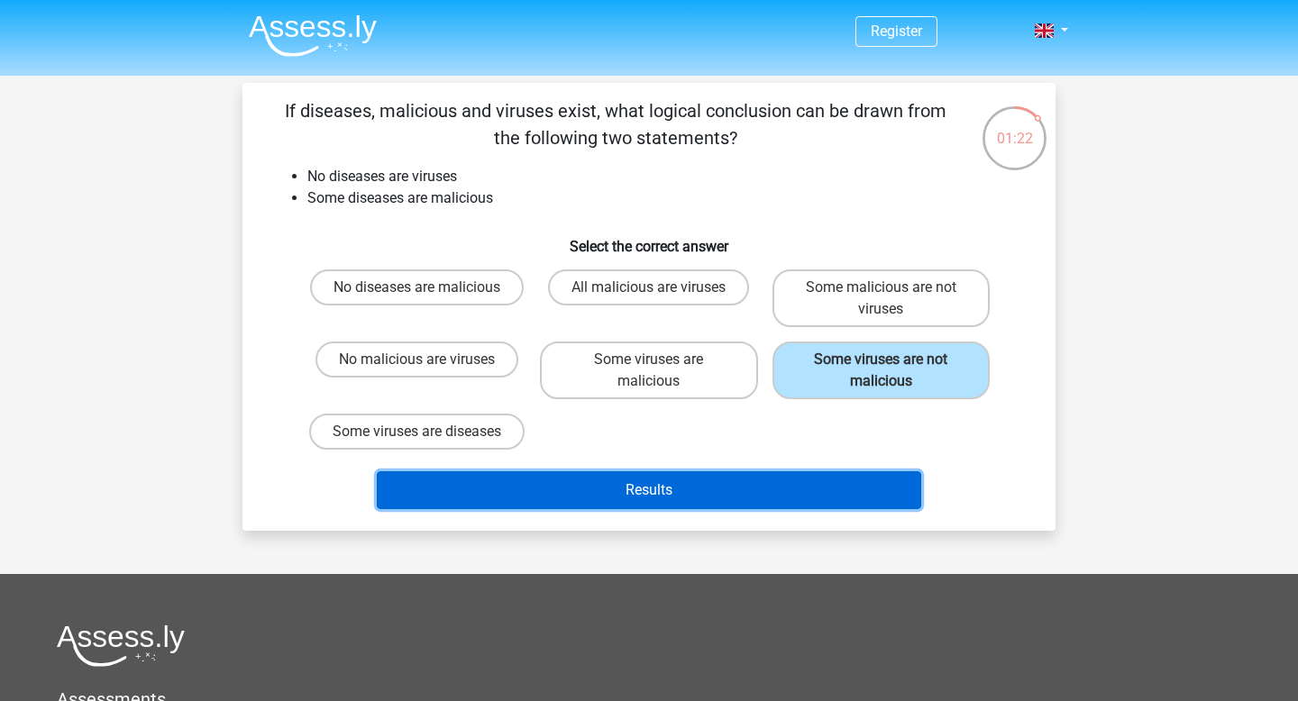
click at [614, 506] on button "Results" at bounding box center [649, 491] width 545 height 38
